Goal: Information Seeking & Learning: Learn about a topic

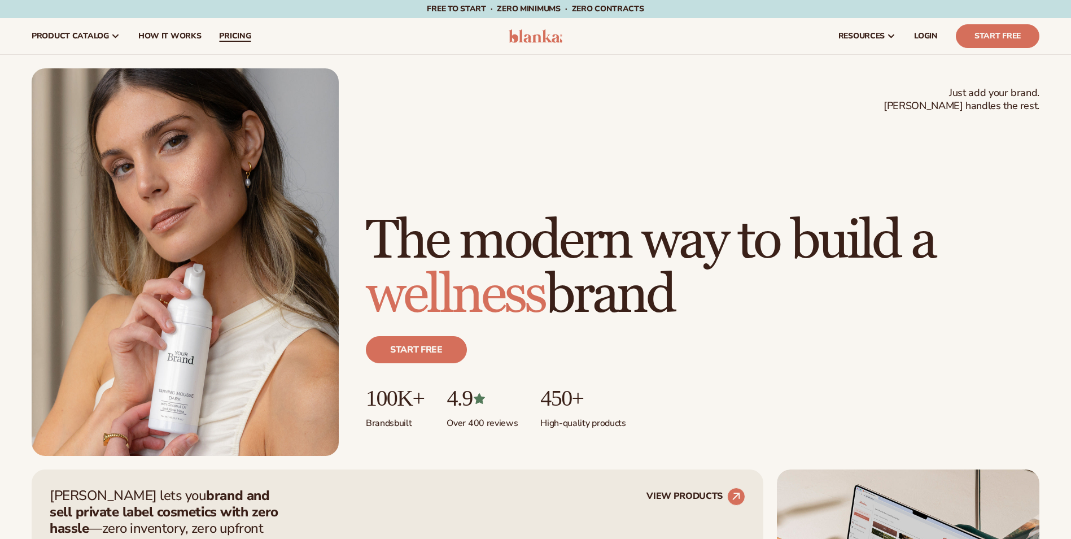
click at [222, 32] on span "pricing" at bounding box center [235, 36] width 32 height 9
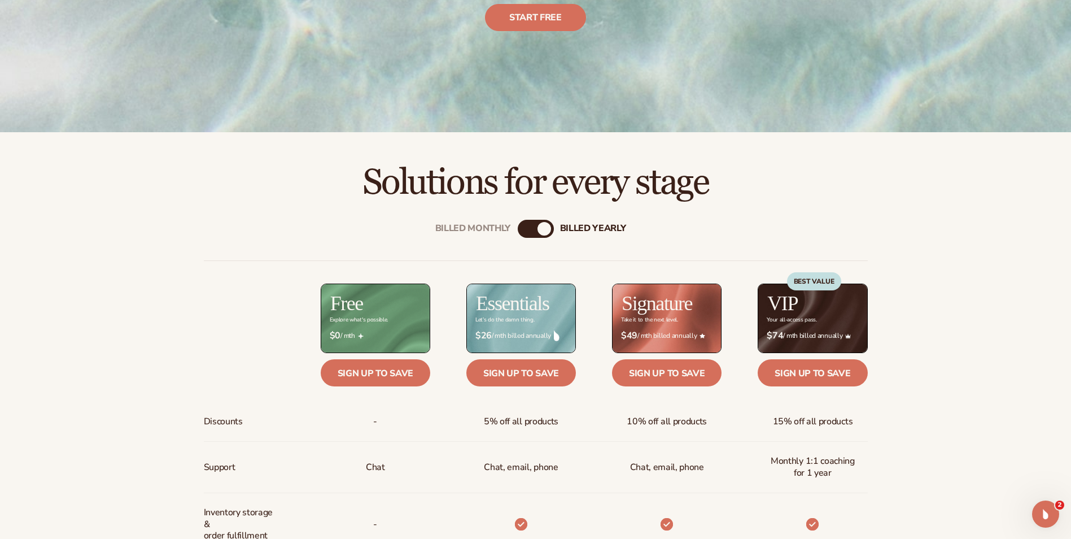
scroll to position [452, 0]
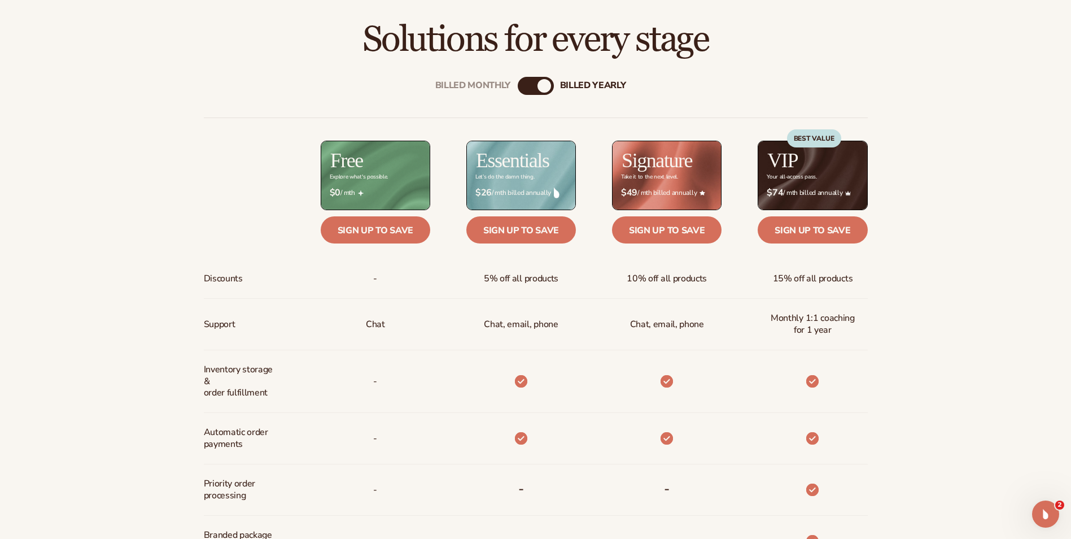
click at [530, 84] on div "Billed Monthly" at bounding box center [525, 86] width 14 height 14
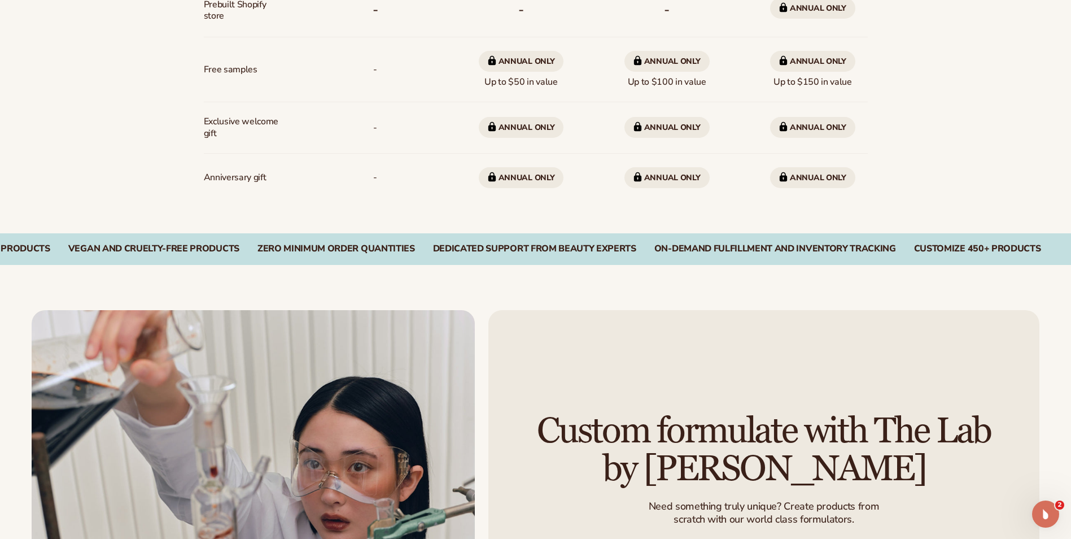
scroll to position [1036, 0]
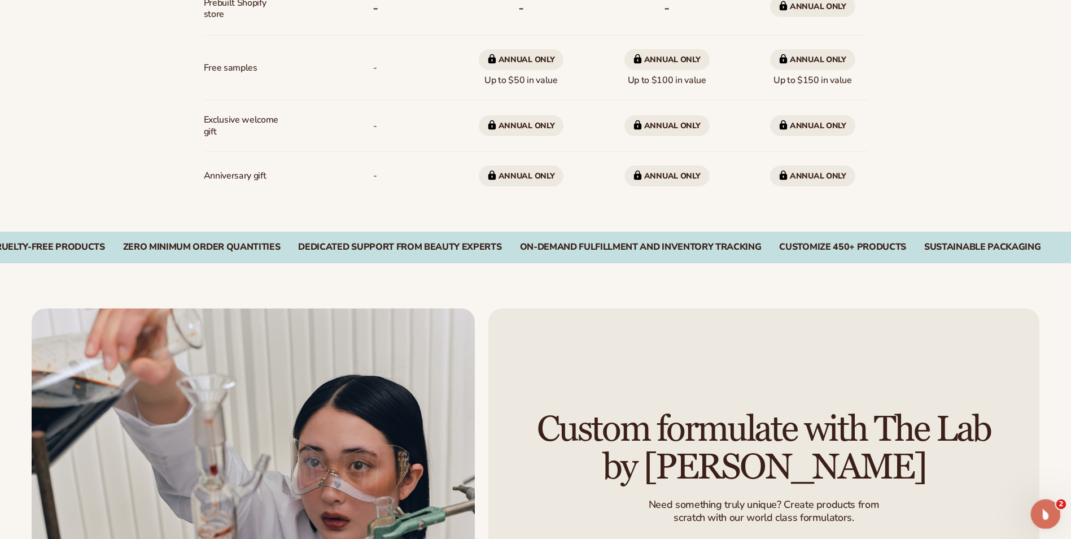
click at [1045, 518] on icon "Open Intercom Messenger" at bounding box center [1044, 512] width 19 height 19
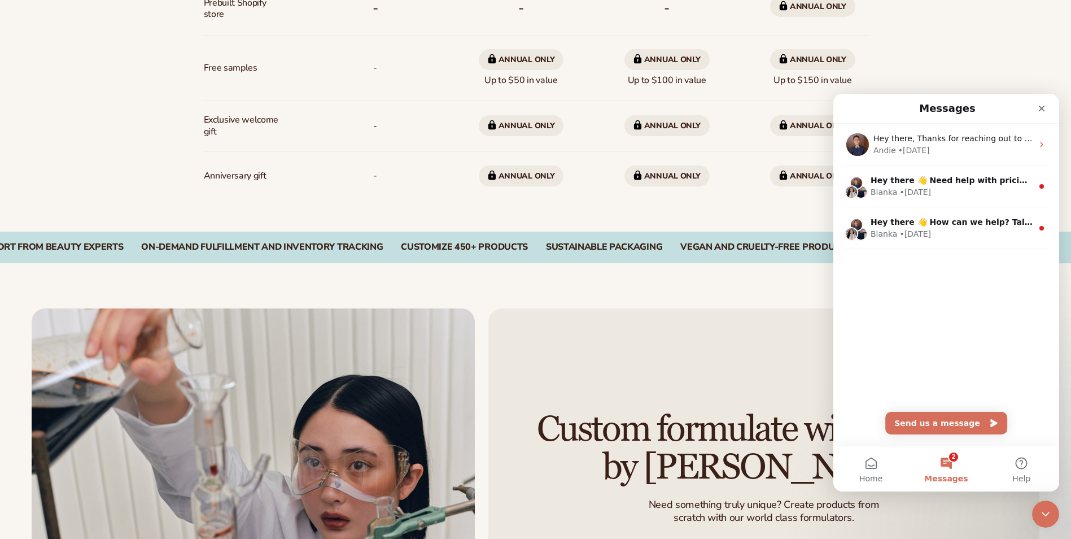
scroll to position [0, 0]
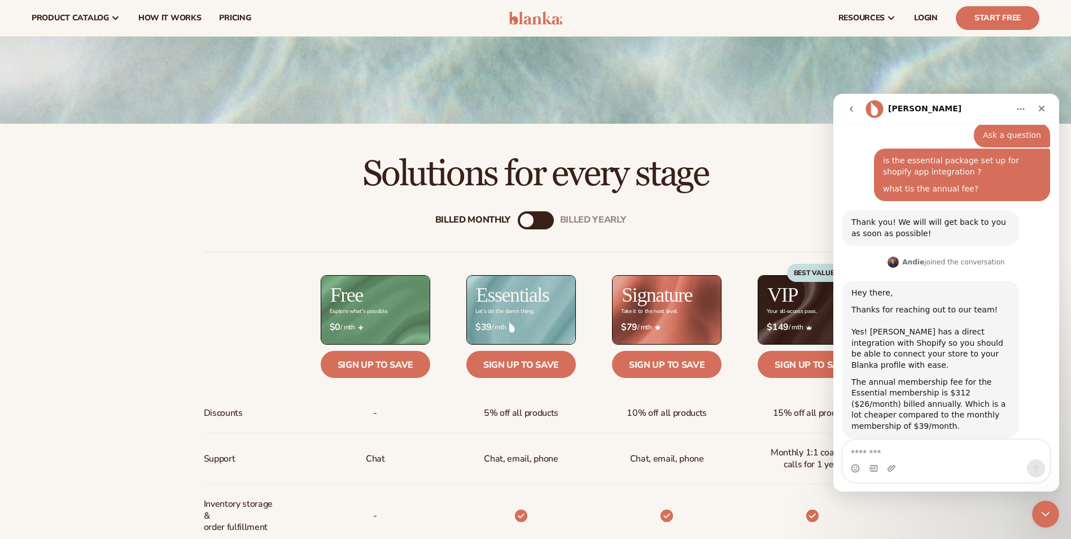
scroll to position [302, 0]
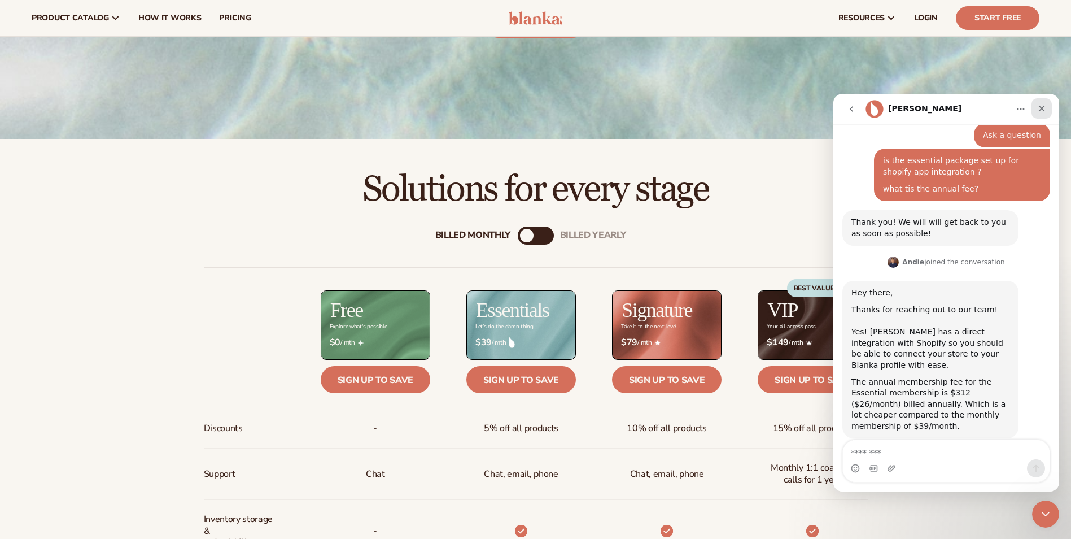
click at [1042, 106] on icon "Close" at bounding box center [1041, 108] width 9 height 9
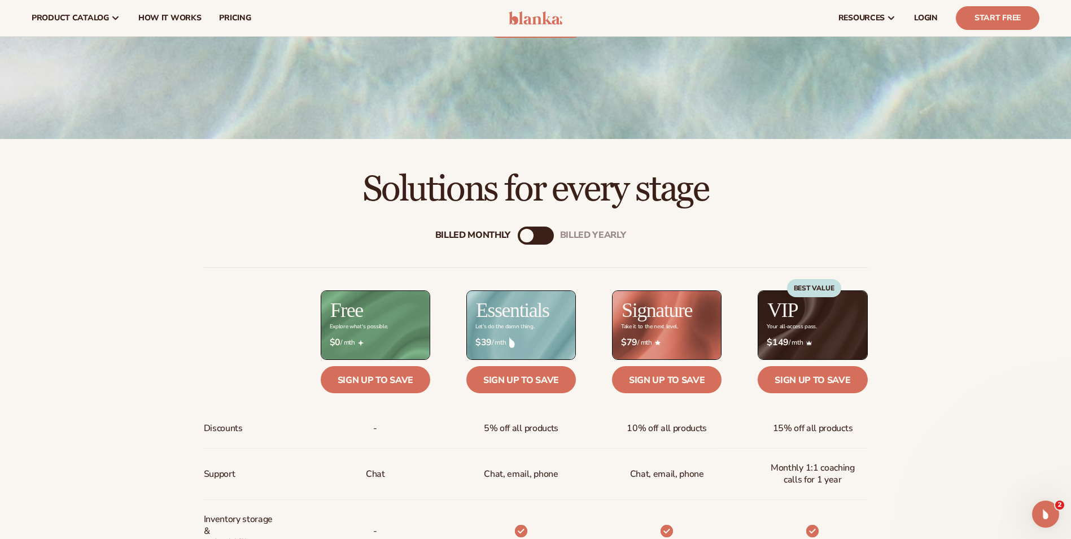
scroll to position [178, 0]
click at [975, 16] on link "Start Free" at bounding box center [998, 18] width 84 height 24
